Goal: Navigation & Orientation: Find specific page/section

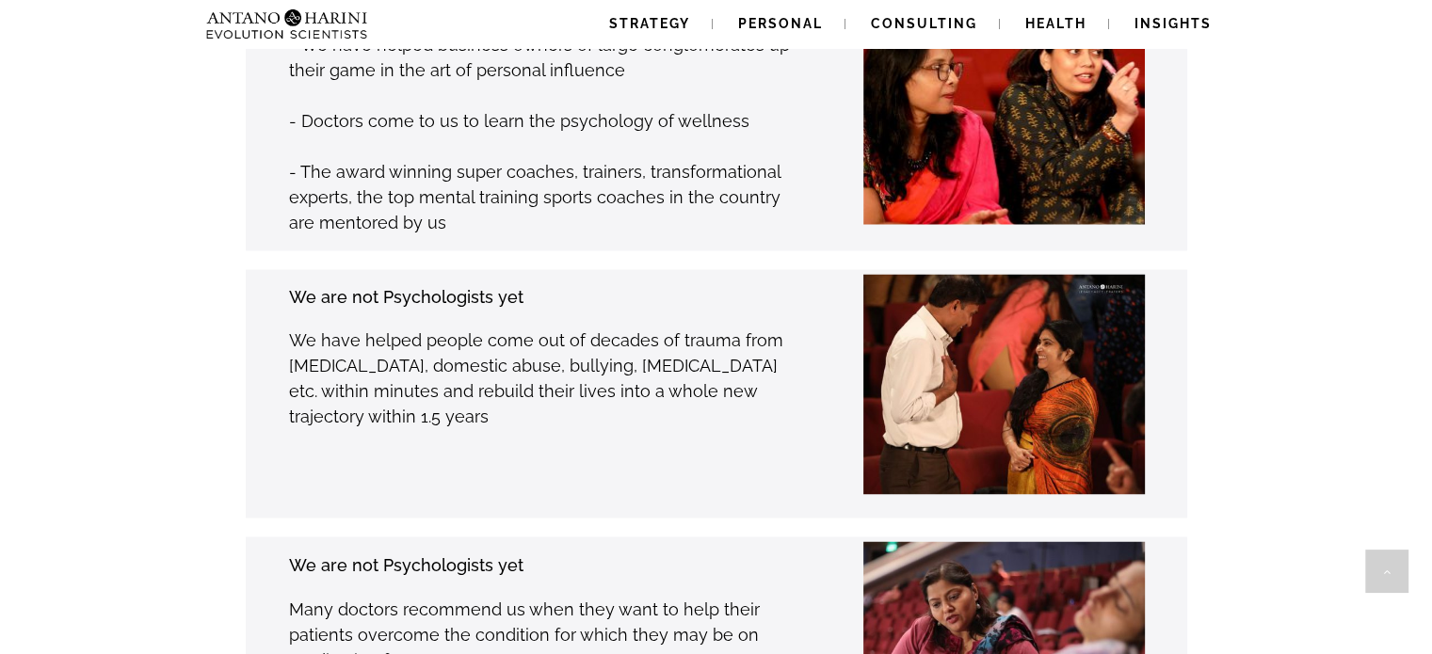
scroll to position [3045, 0]
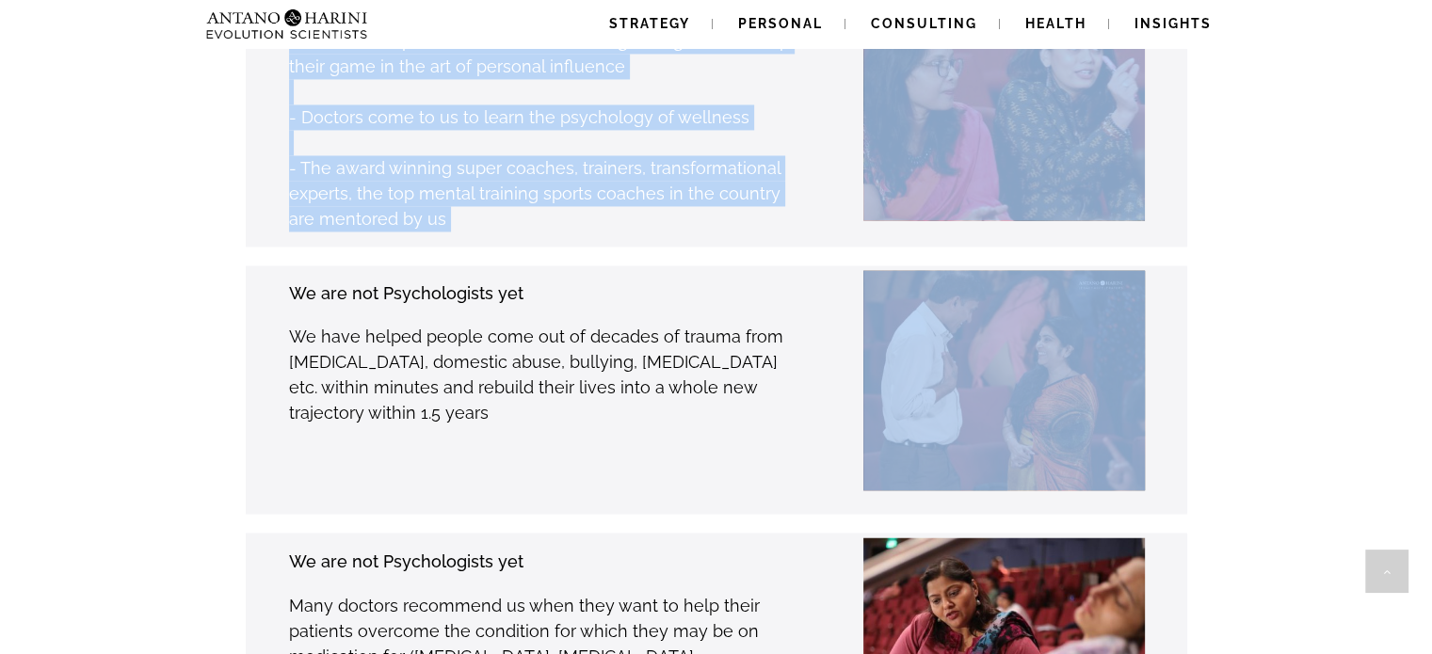
drag, startPoint x: 1225, startPoint y: 232, endPoint x: 1293, endPoint y: 142, distance: 112.9
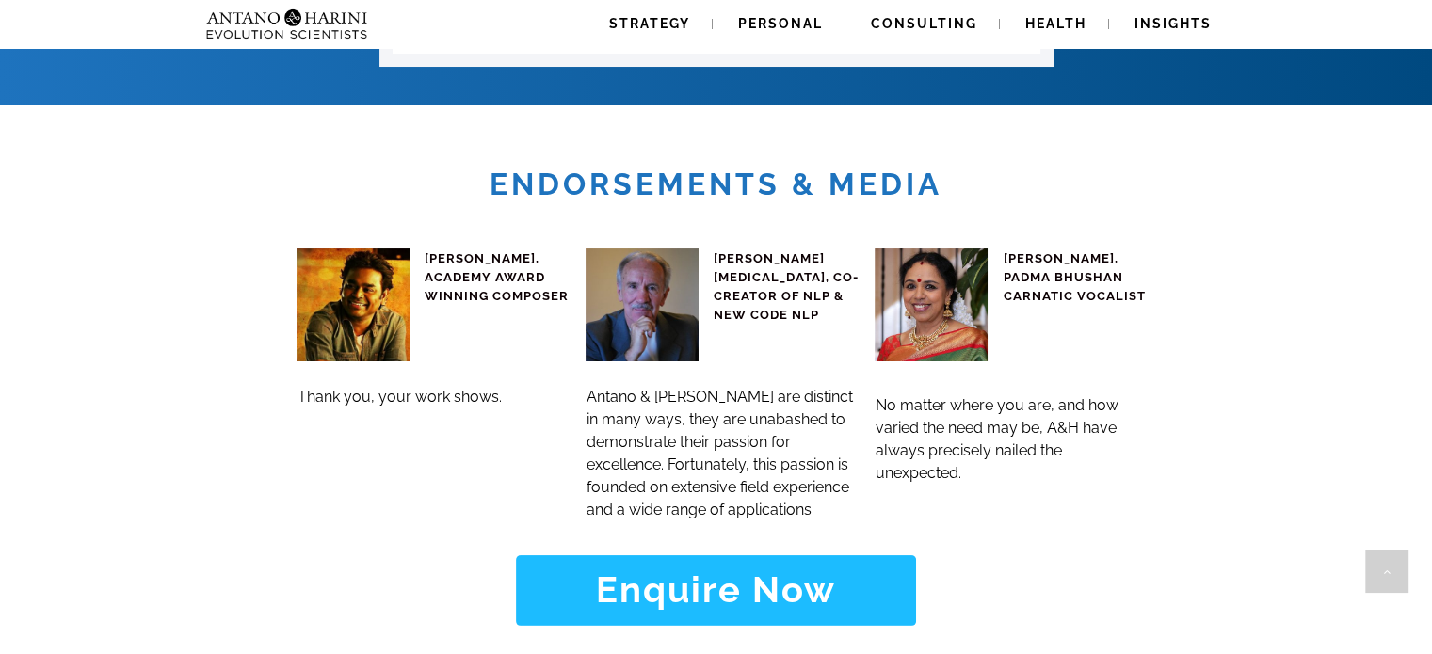
scroll to position [7276, 0]
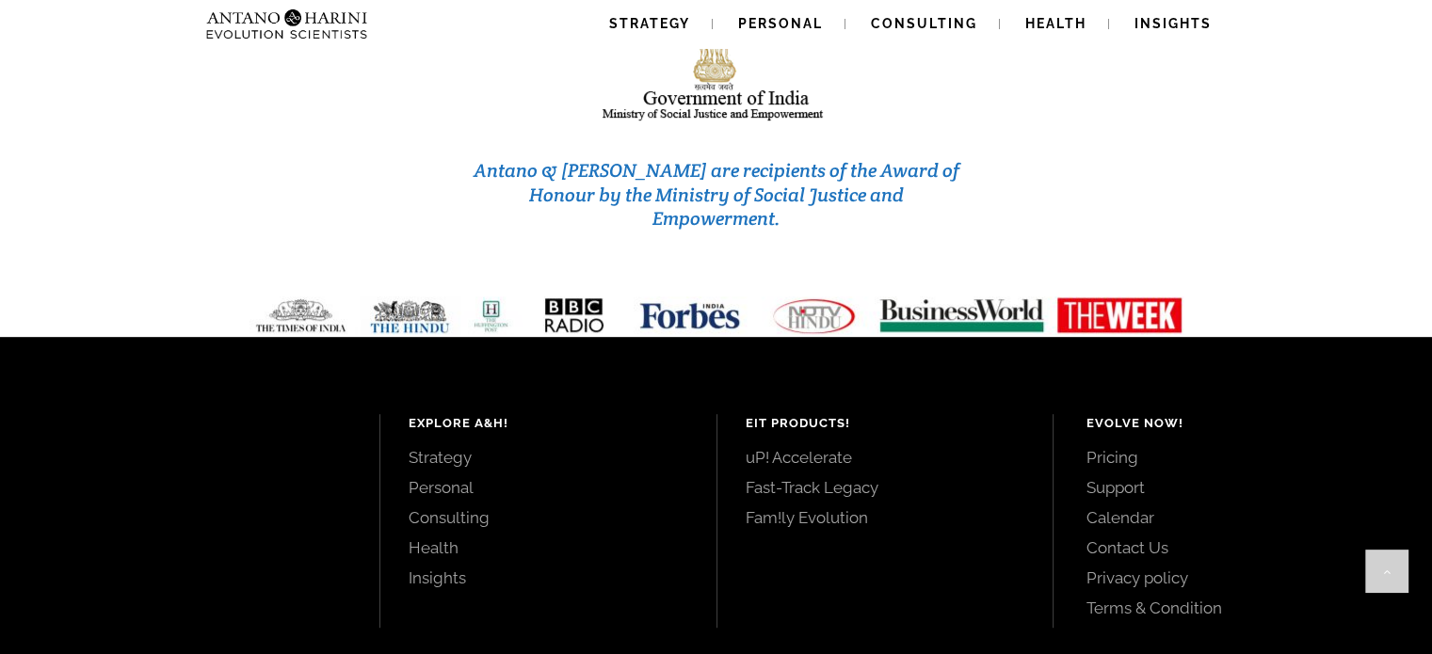
scroll to position [8084, 0]
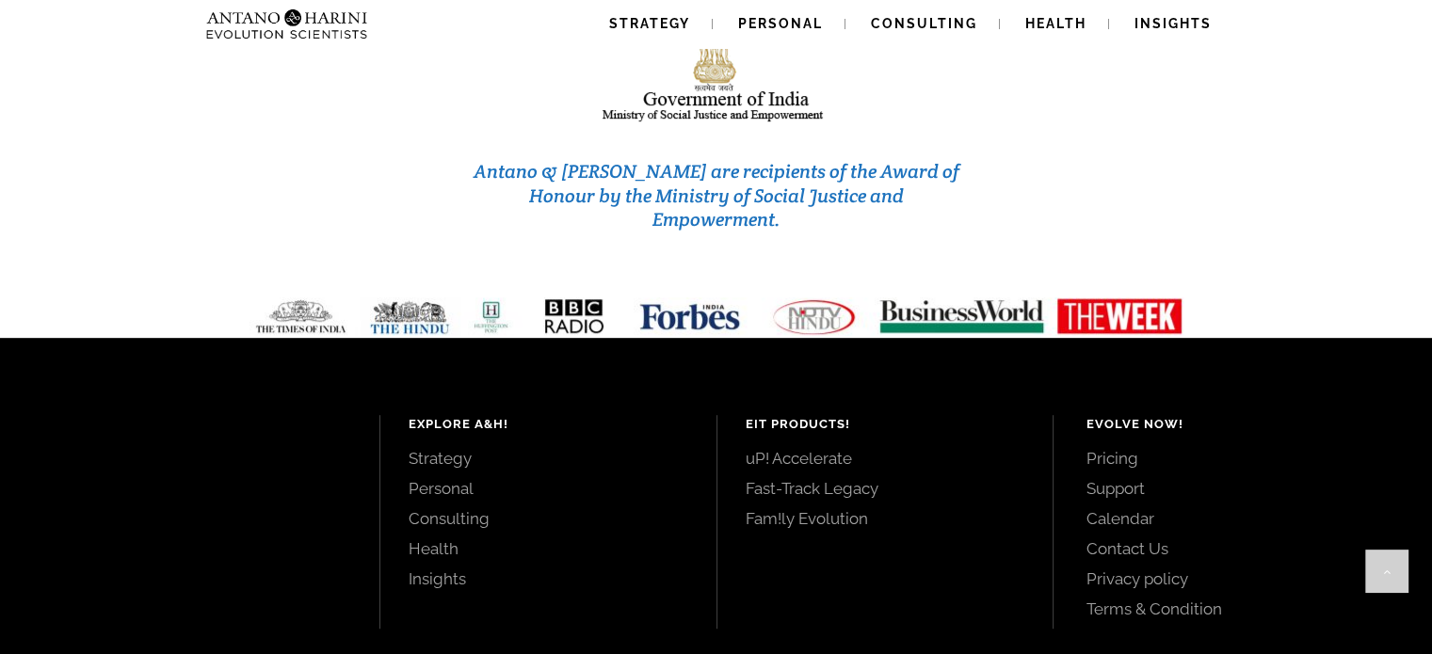
click at [1126, 448] on link "Pricing" at bounding box center [1237, 458] width 303 height 21
click at [1101, 478] on link "Support" at bounding box center [1237, 488] width 303 height 21
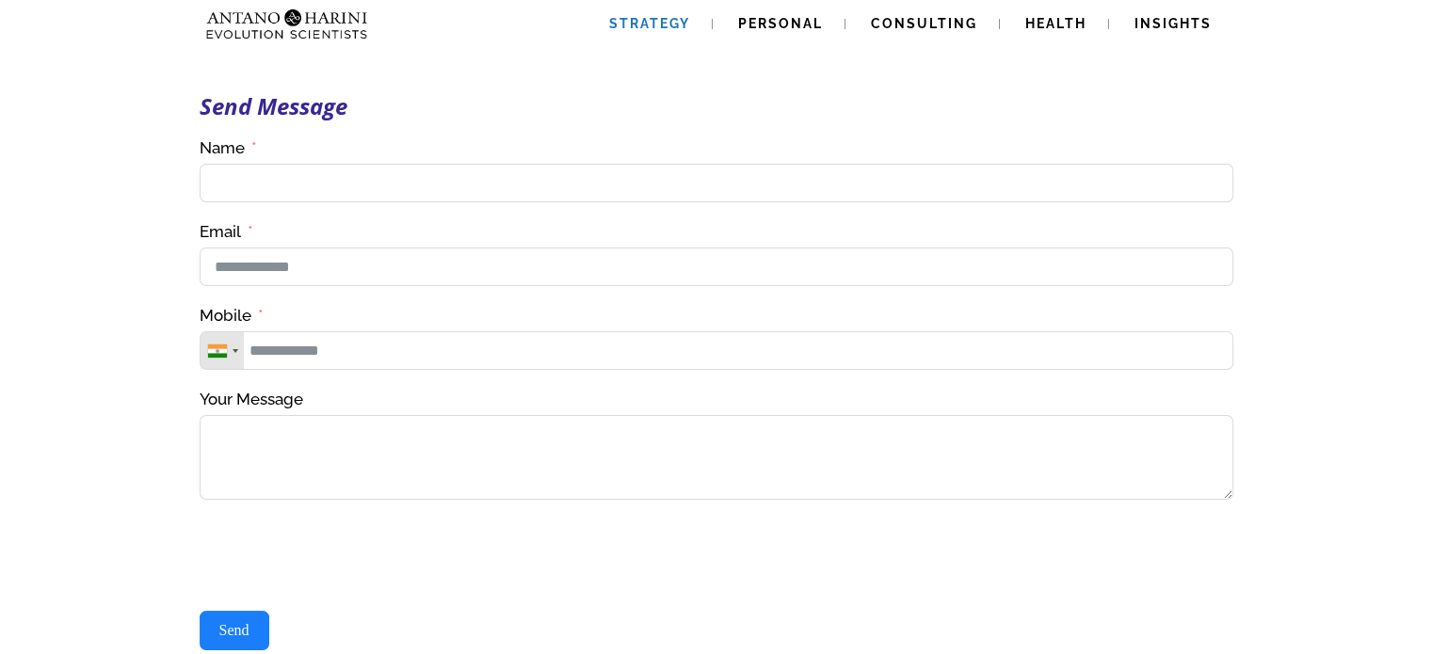
click at [650, 25] on span "Strategy" at bounding box center [649, 23] width 81 height 15
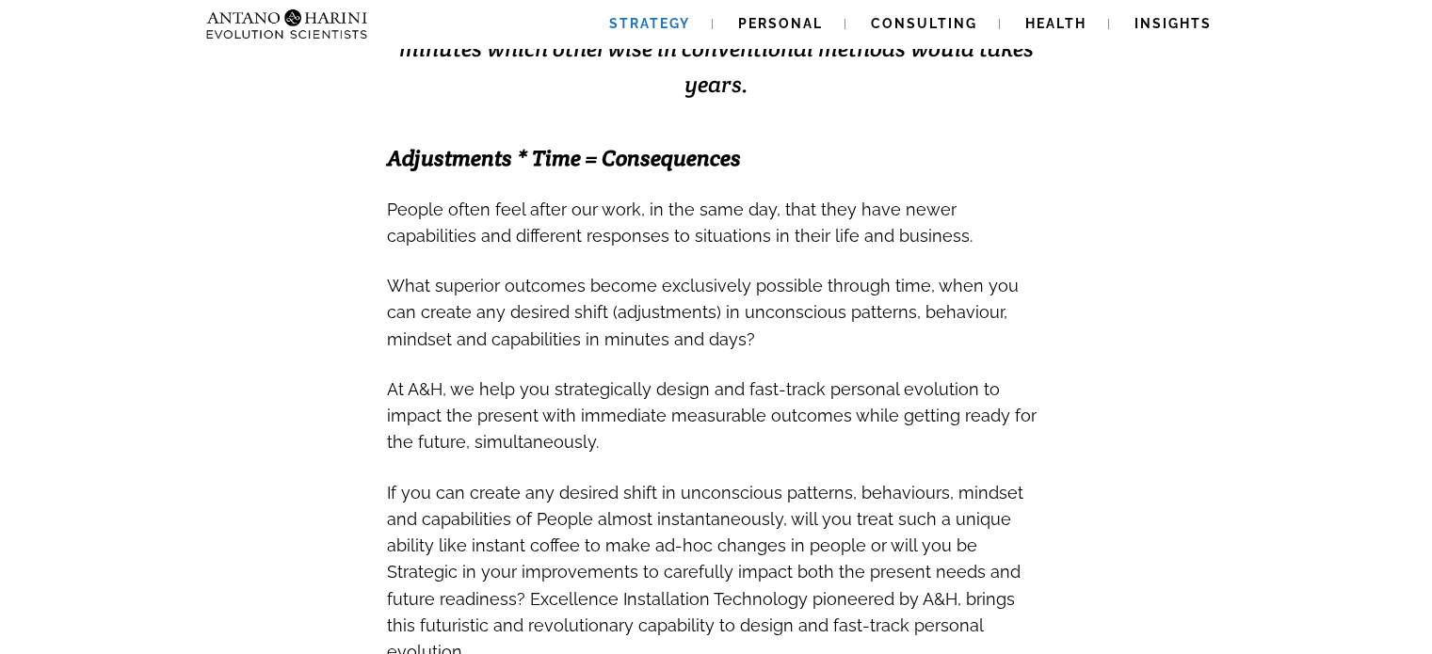
scroll to position [594, 0]
click at [789, 9] on link "Personal" at bounding box center [780, 24] width 130 height 48
